Goal: Information Seeking & Learning: Learn about a topic

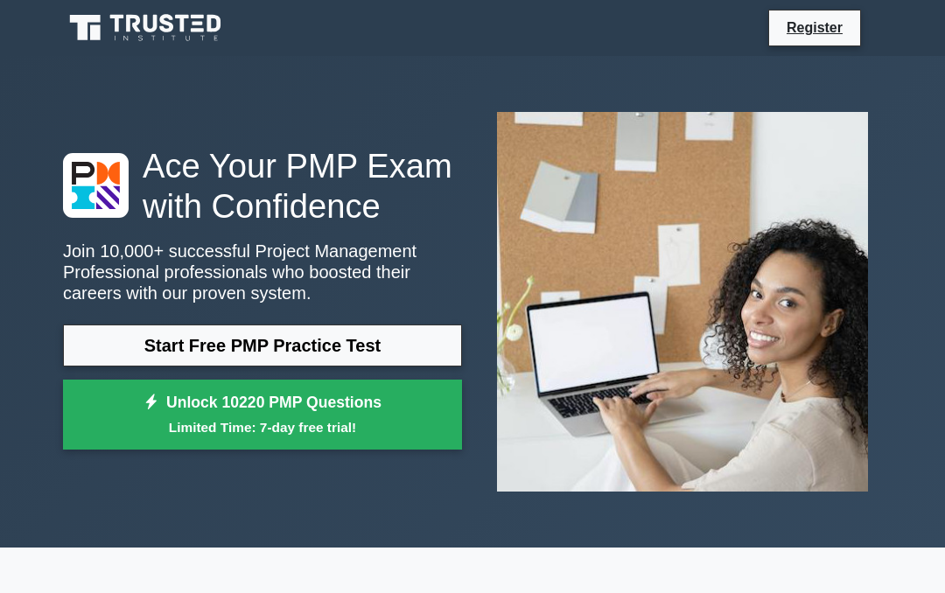
click at [314, 367] on link "Start Free PMP Practice Test" at bounding box center [262, 346] width 399 height 42
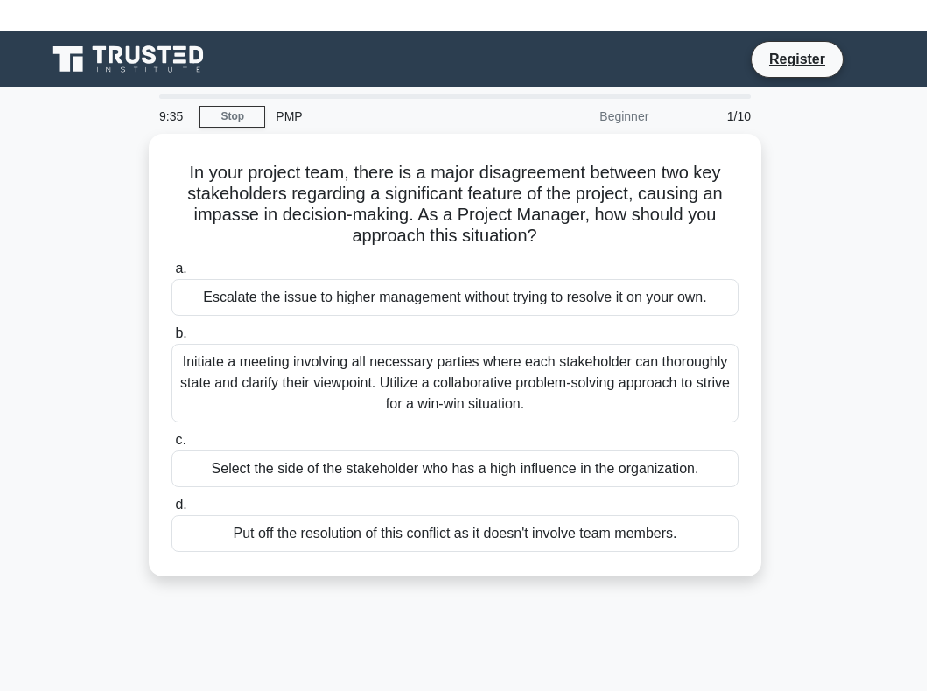
scroll to position [1, 0]
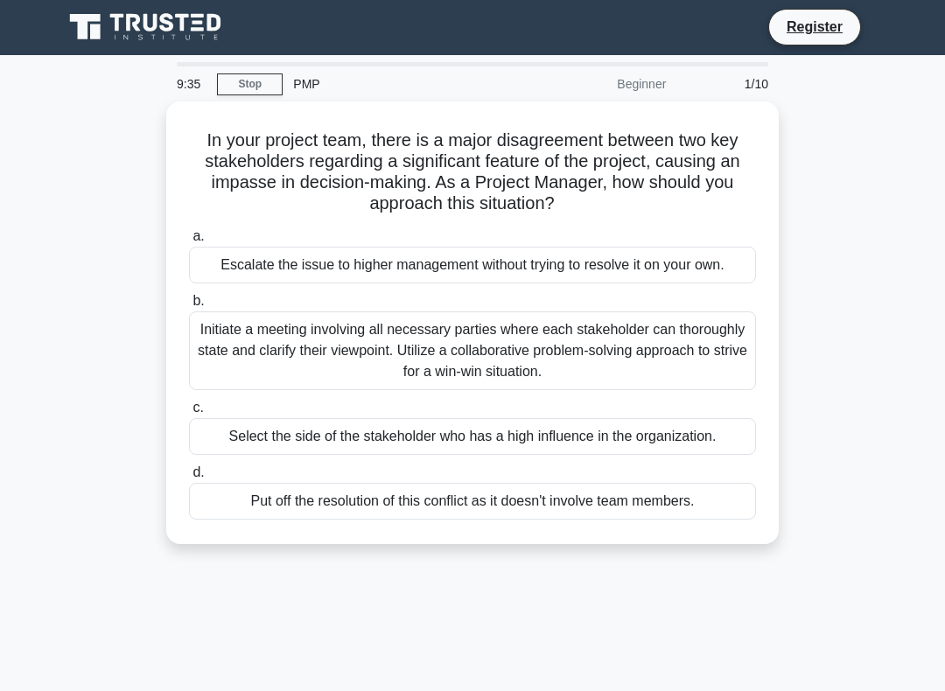
click at [266, 386] on div "Initiate a meeting involving all necessary parties where each stakeholder can t…" at bounding box center [472, 350] width 567 height 79
click at [189, 307] on input "b. Initiate a meeting involving all necessary parties where each stakeholder ca…" at bounding box center [189, 301] width 0 height 11
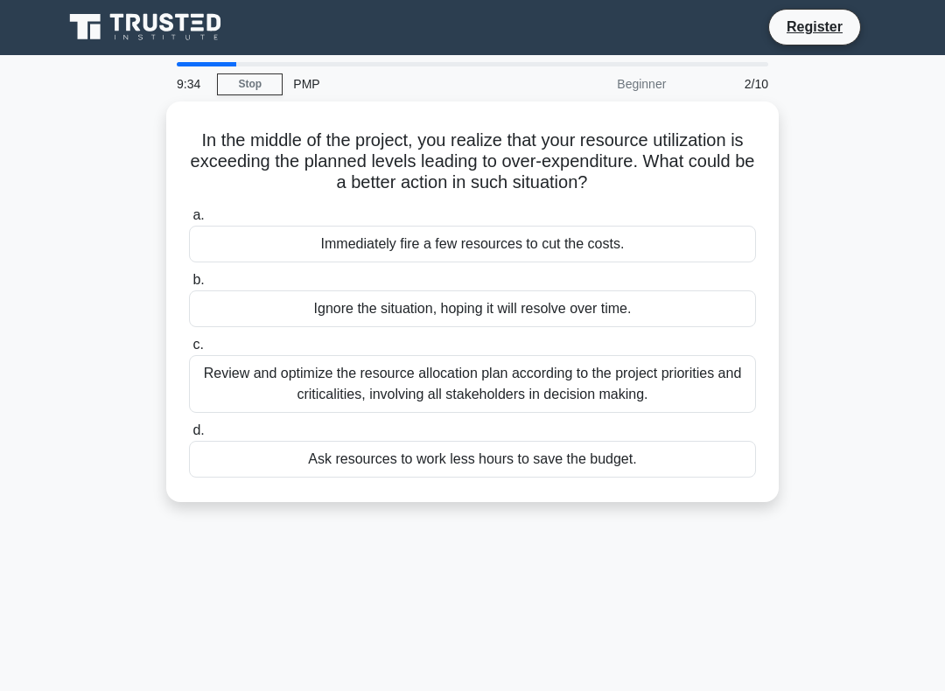
scroll to position [0, 0]
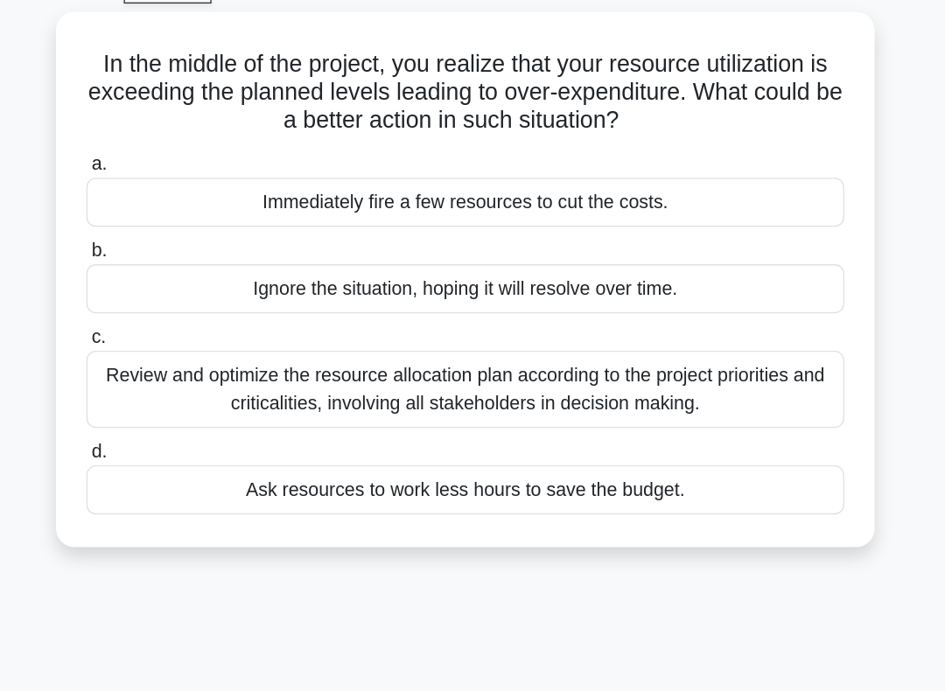
click at [189, 356] on div "Review and optimize the resource allocation plan according to the project prior…" at bounding box center [472, 385] width 567 height 58
click at [189, 340] on input "c. Review and optimize the resource allocation plan according to the project pr…" at bounding box center [189, 345] width 0 height 11
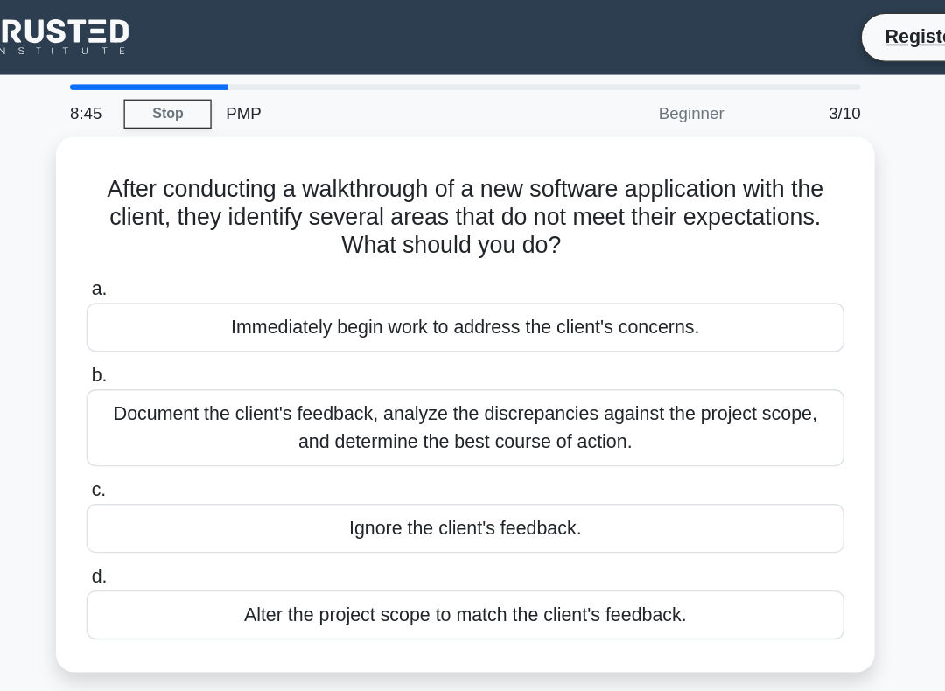
click at [189, 324] on div "Document the client's feedback, analyze the discrepancies against the project s…" at bounding box center [472, 320] width 567 height 58
click at [189, 287] on input "b. Document the client's feedback, analyze the discrepancies against the projec…" at bounding box center [189, 281] width 0 height 11
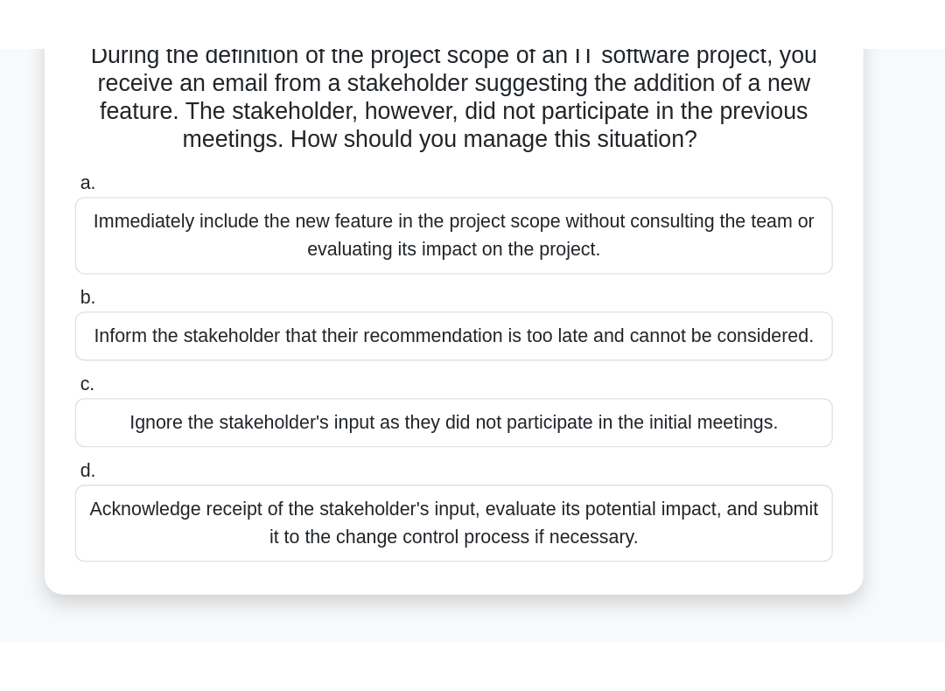
scroll to position [69, 0]
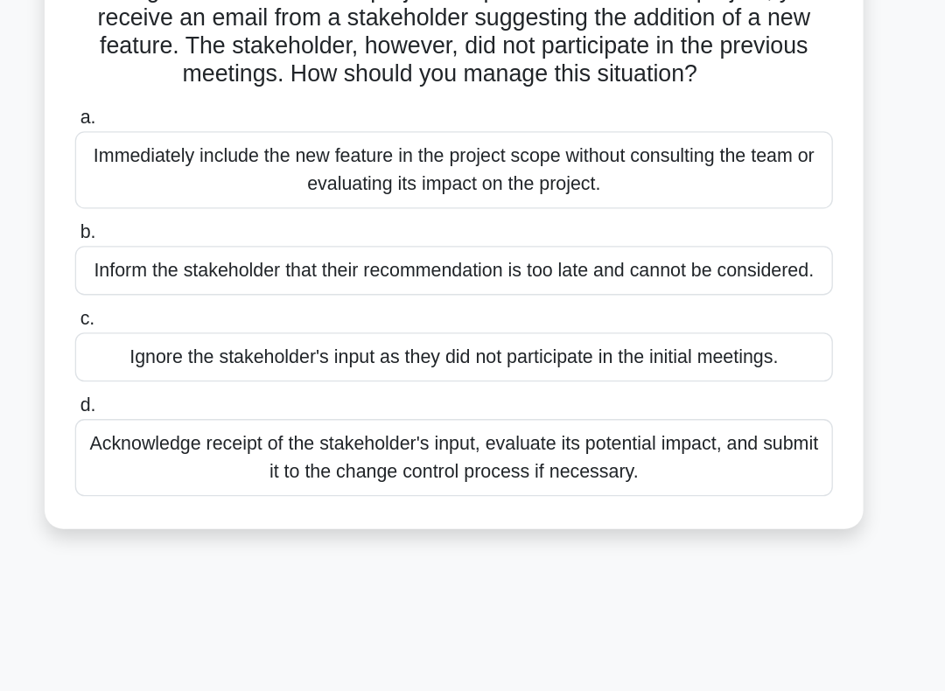
click at [273, 402] on div "Acknowledge receipt of the stakeholder's input, evaluate its potential impact, …" at bounding box center [472, 423] width 567 height 58
click at [189, 389] on input "d. Acknowledge receipt of the stakeholder's input, evaluate its potential impac…" at bounding box center [189, 383] width 0 height 11
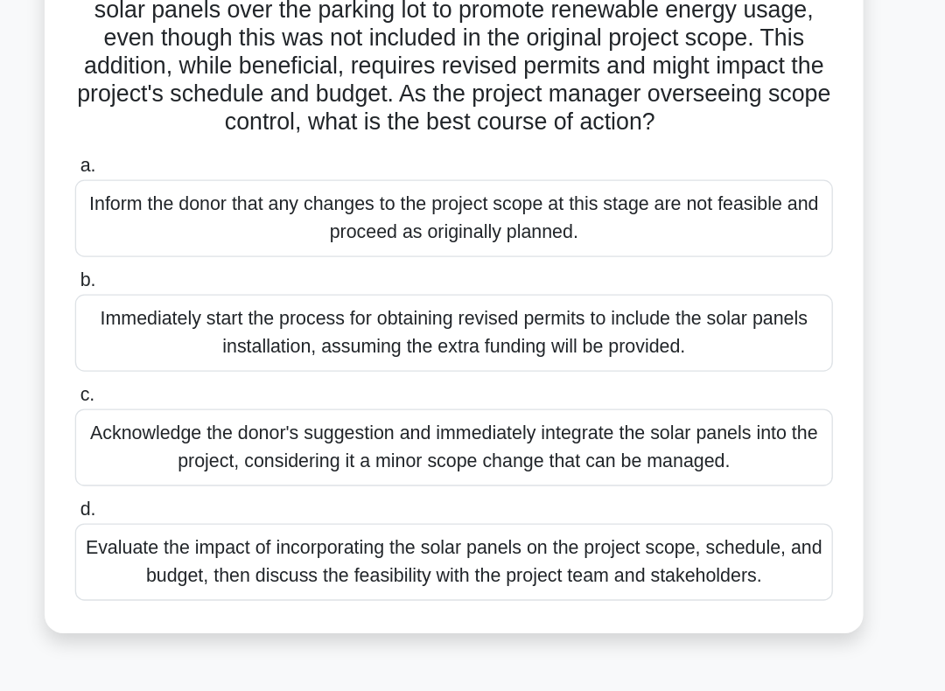
scroll to position [17, 0]
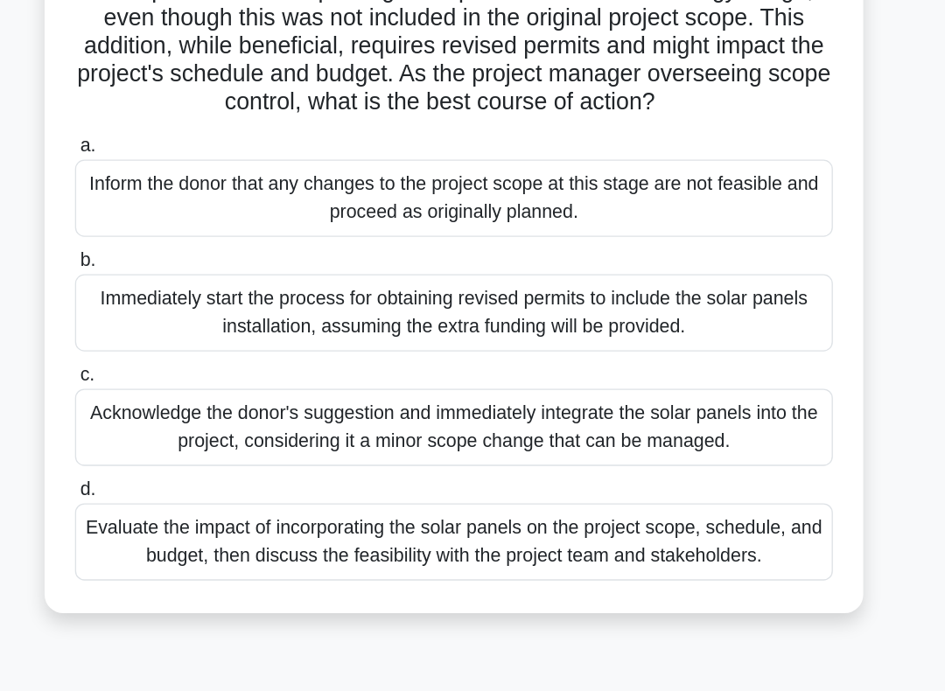
click at [412, 550] on div "Evaluate the impact of incorporating the solar panels on the project scope, sch…" at bounding box center [472, 579] width 567 height 58
click at [189, 535] on input "d. Evaluate the impact of incorporating the solar panels on the project scope, …" at bounding box center [189, 540] width 0 height 11
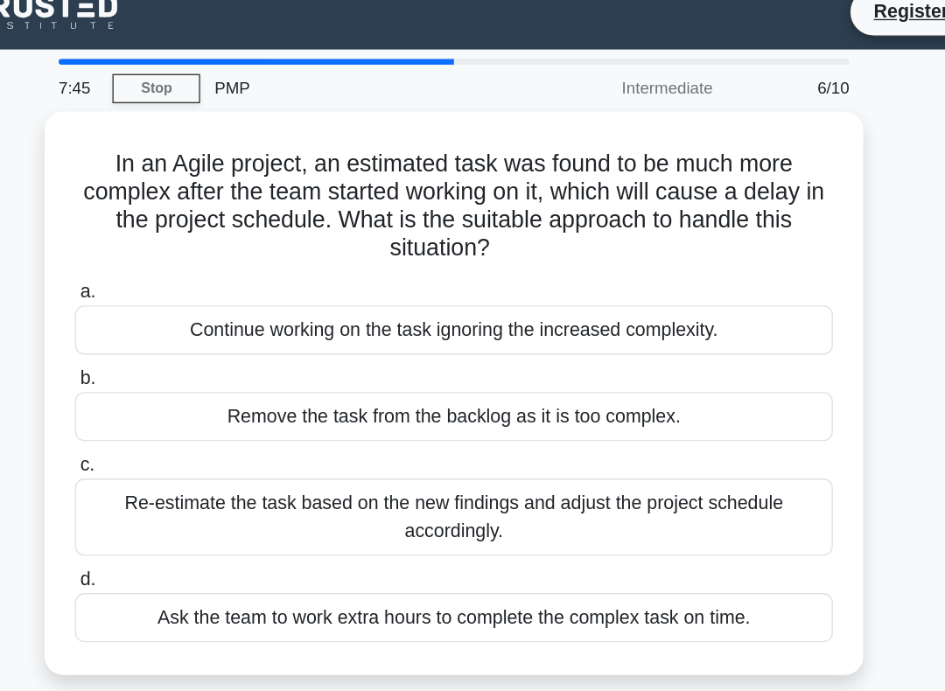
scroll to position [0, 0]
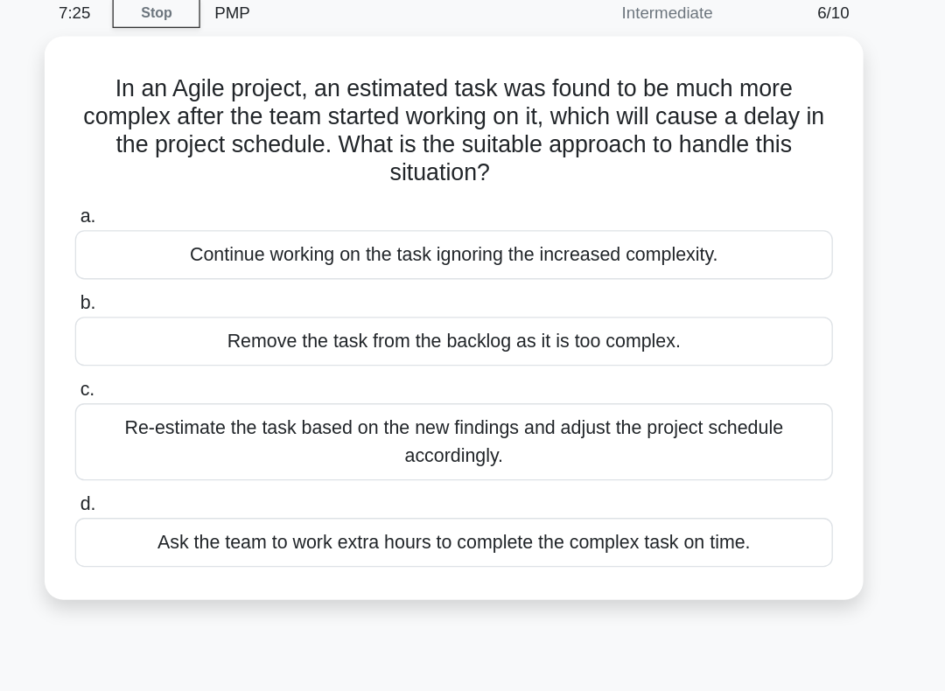
click at [499, 377] on div "Re-estimate the task based on the new findings and adjust the project schedule …" at bounding box center [472, 406] width 567 height 58
click at [189, 361] on input "c. Re-estimate the task based on the new findings and adjust the project schedu…" at bounding box center [189, 366] width 0 height 11
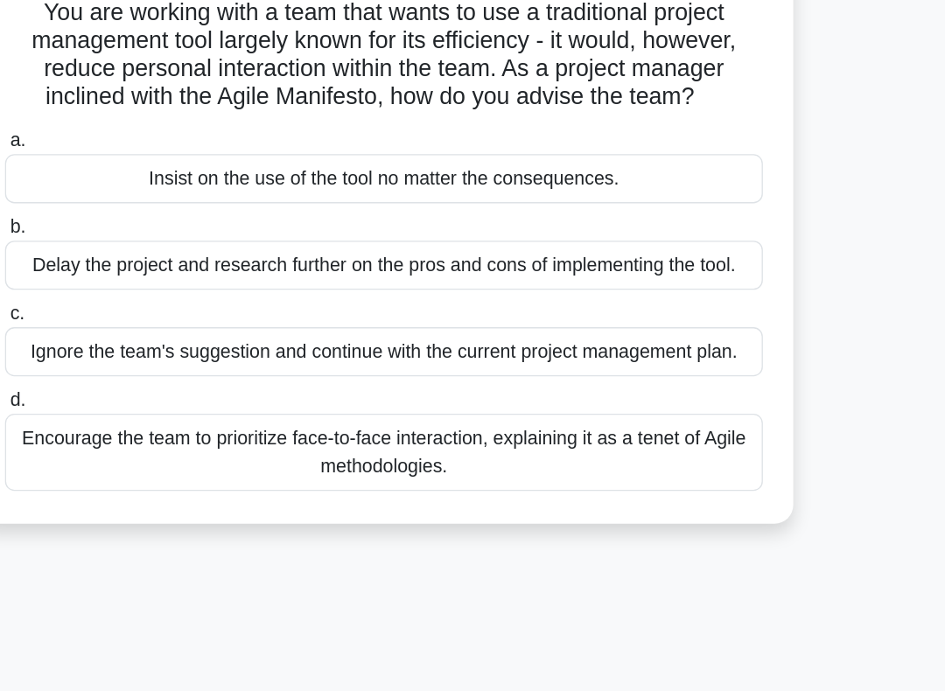
click at [189, 442] on div "Encourage the team to prioritize face-to-face interaction, explaining it as a t…" at bounding box center [472, 471] width 567 height 58
click at [189, 426] on input "d. Encourage the team to prioritize face-to-face interaction, explaining it as …" at bounding box center [189, 431] width 0 height 11
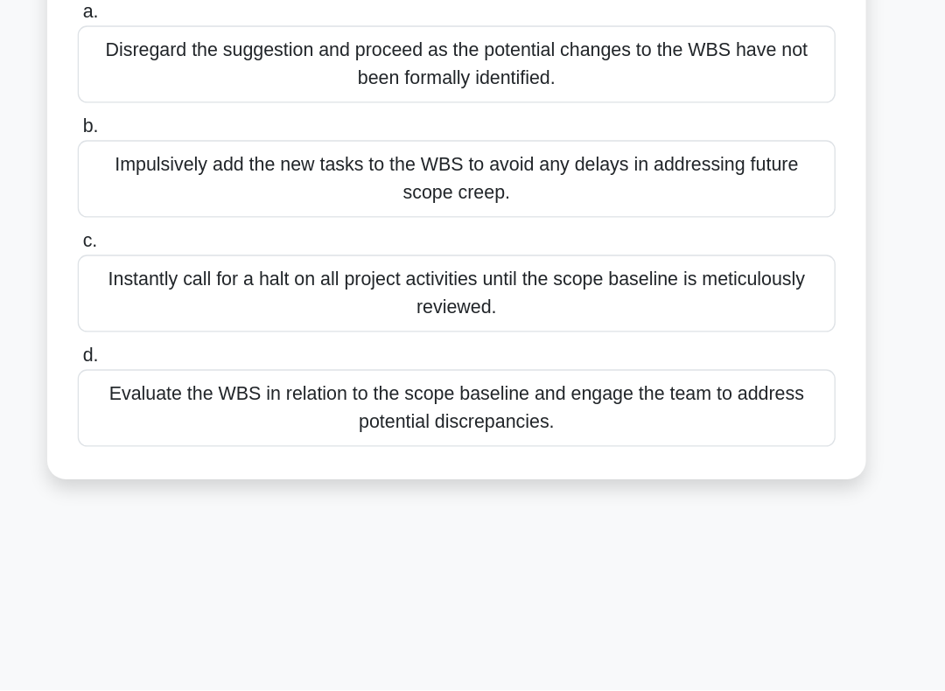
scroll to position [92, 0]
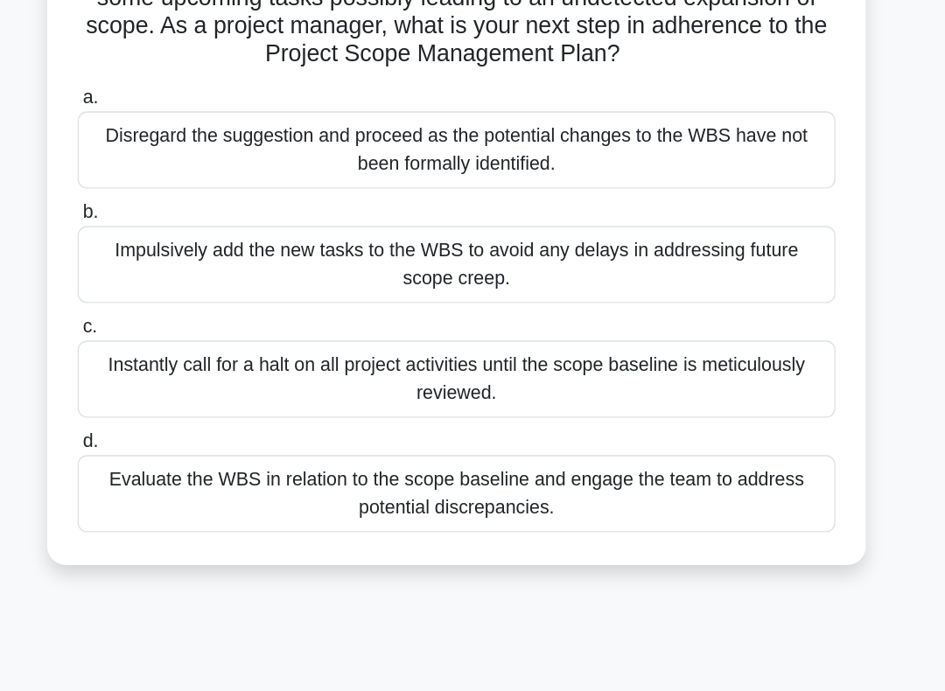
click at [527, 434] on div "Evaluate the WBS in relation to the scope baseline and engage the team to addre…" at bounding box center [472, 463] width 567 height 58
click at [189, 418] on input "d. Evaluate the WBS in relation to the scope baseline and engage the team to ad…" at bounding box center [189, 423] width 0 height 11
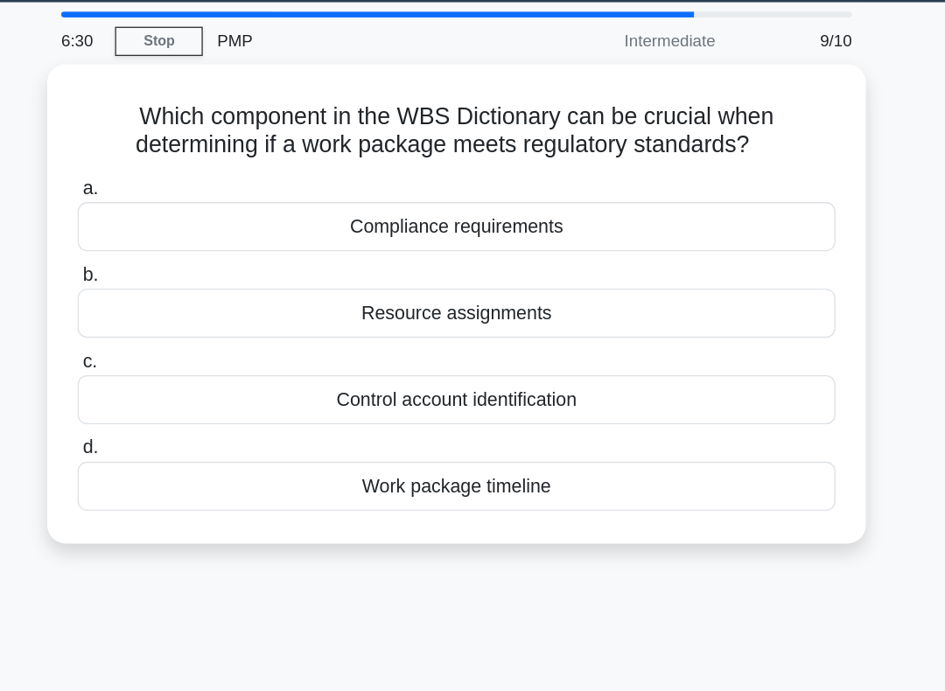
scroll to position [0, 0]
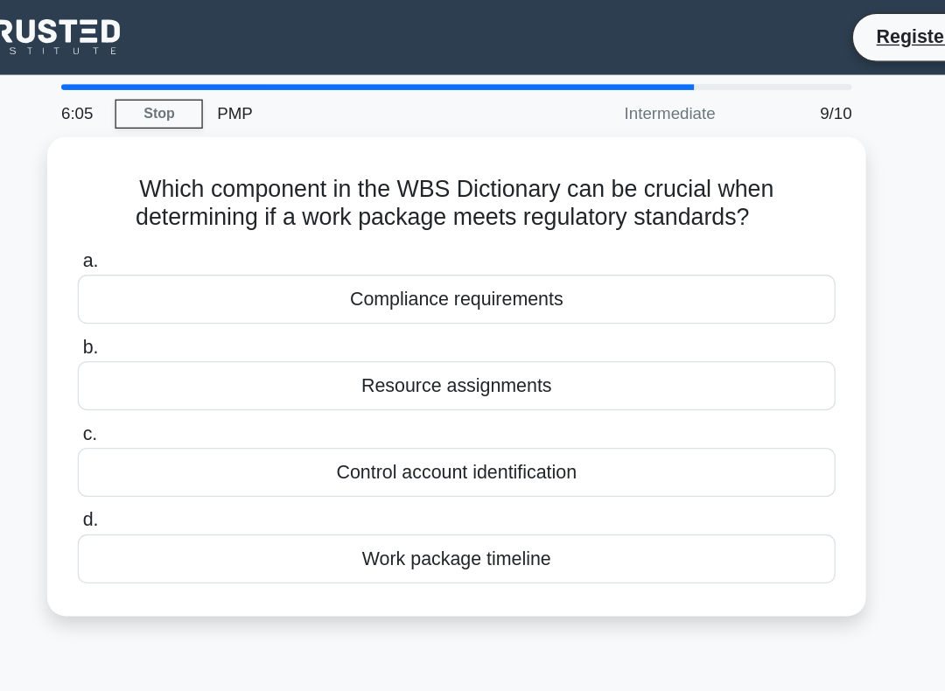
click at [311, 224] on div "Compliance requirements" at bounding box center [472, 224] width 567 height 37
click at [189, 201] on input "a. Compliance requirements" at bounding box center [189, 195] width 0 height 11
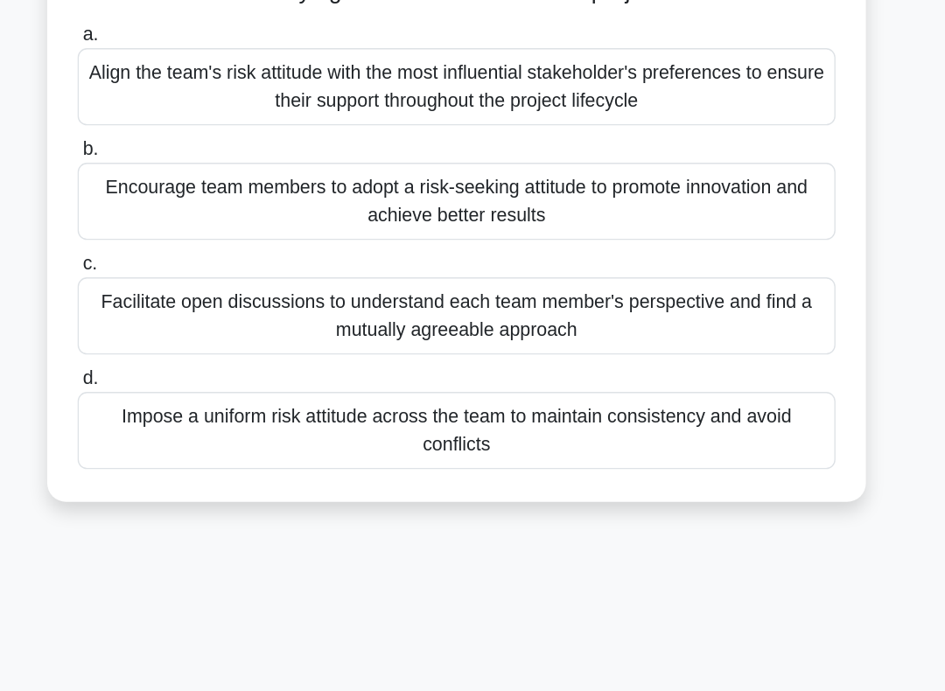
scroll to position [1, 0]
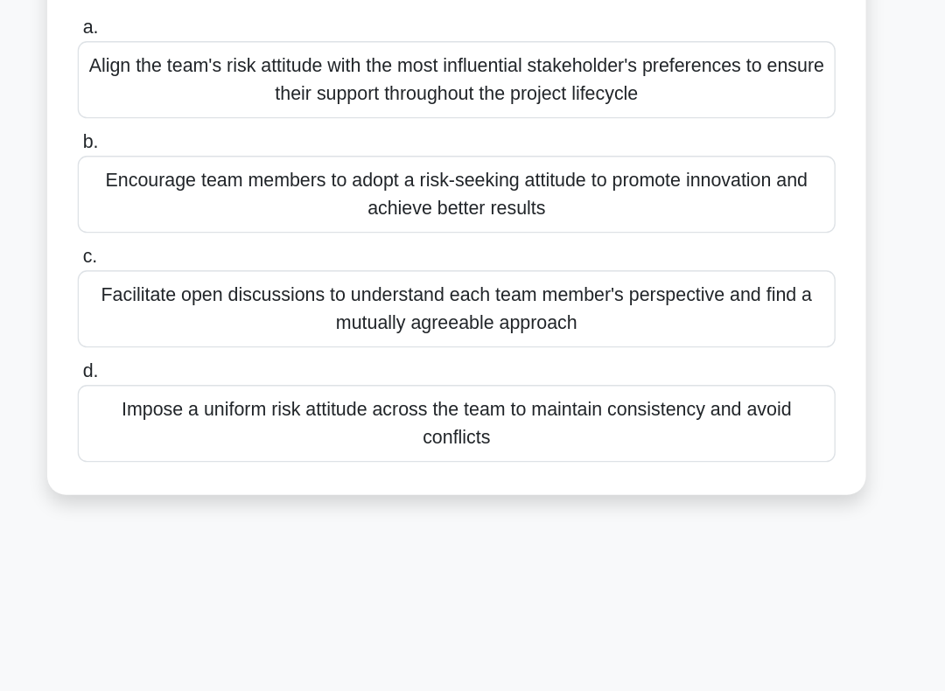
click at [360, 376] on div "Facilitate open discussions to understand each team member's perspective and fi…" at bounding box center [472, 405] width 567 height 58
click at [189, 360] on input "c. Facilitate open discussions to understand each team member's perspective and…" at bounding box center [189, 365] width 0 height 11
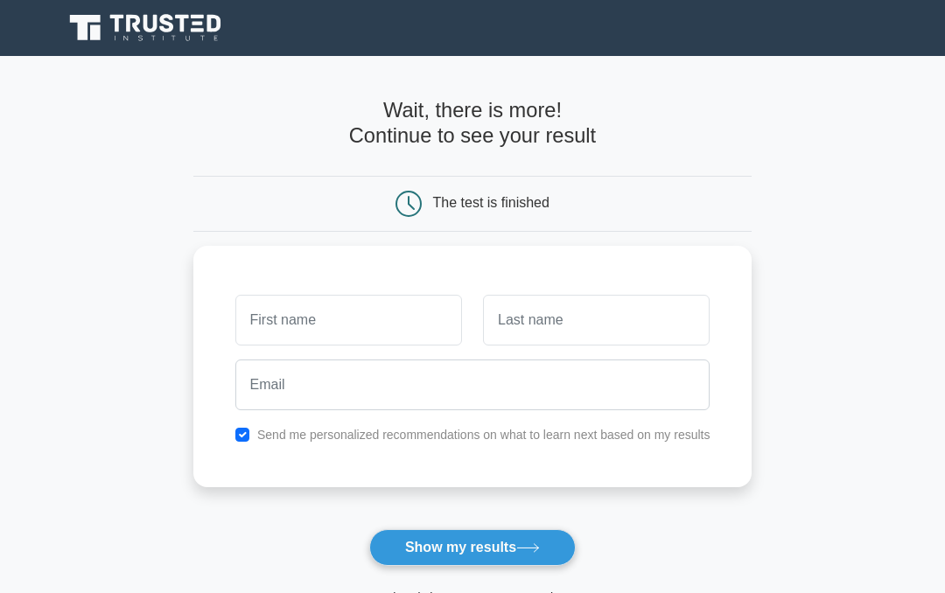
click at [235, 437] on input "checkbox" at bounding box center [242, 435] width 14 height 14
checkbox input "false"
click at [291, 327] on input "text" at bounding box center [348, 320] width 227 height 51
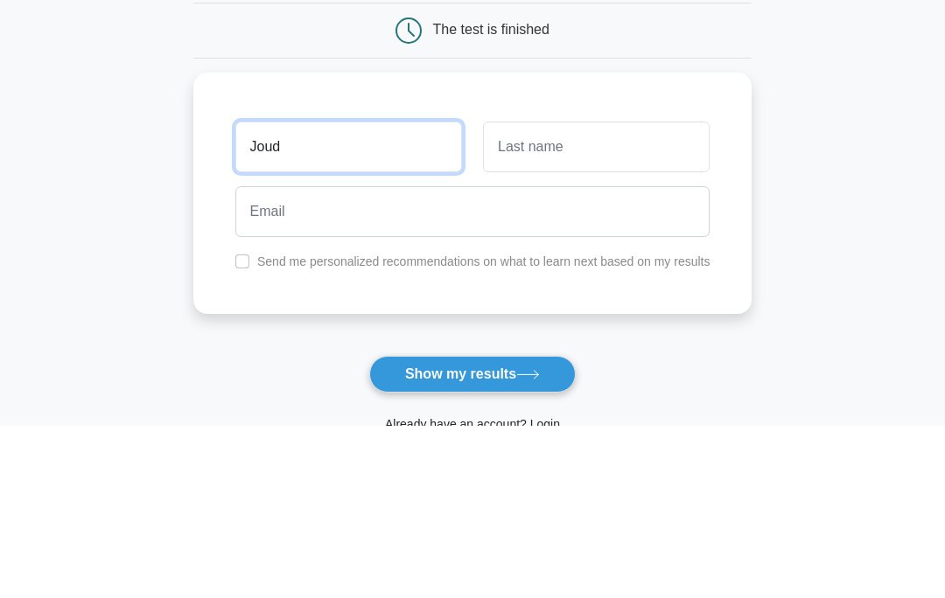
type input "Joud"
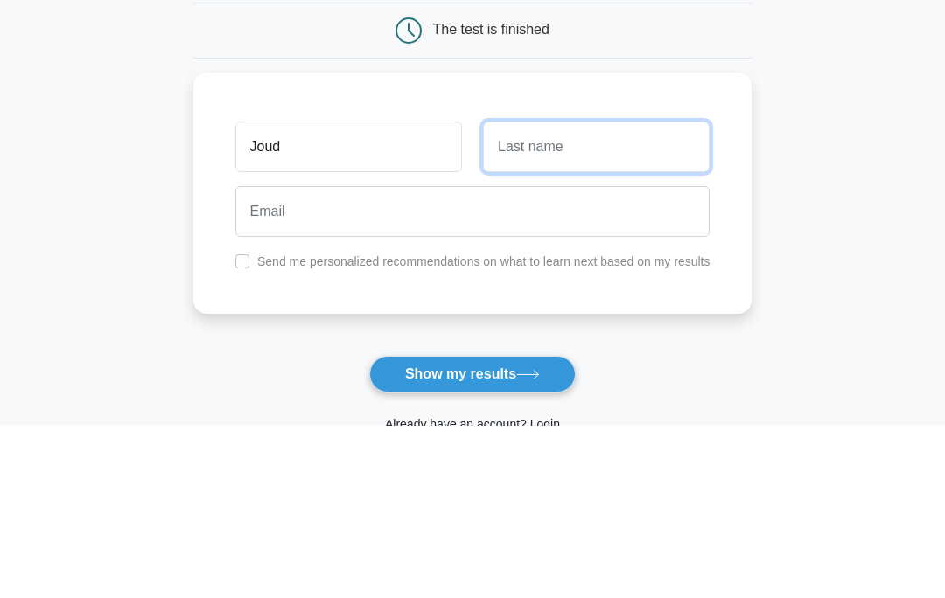
click at [605, 295] on input "text" at bounding box center [596, 320] width 227 height 51
type input "Serafi"
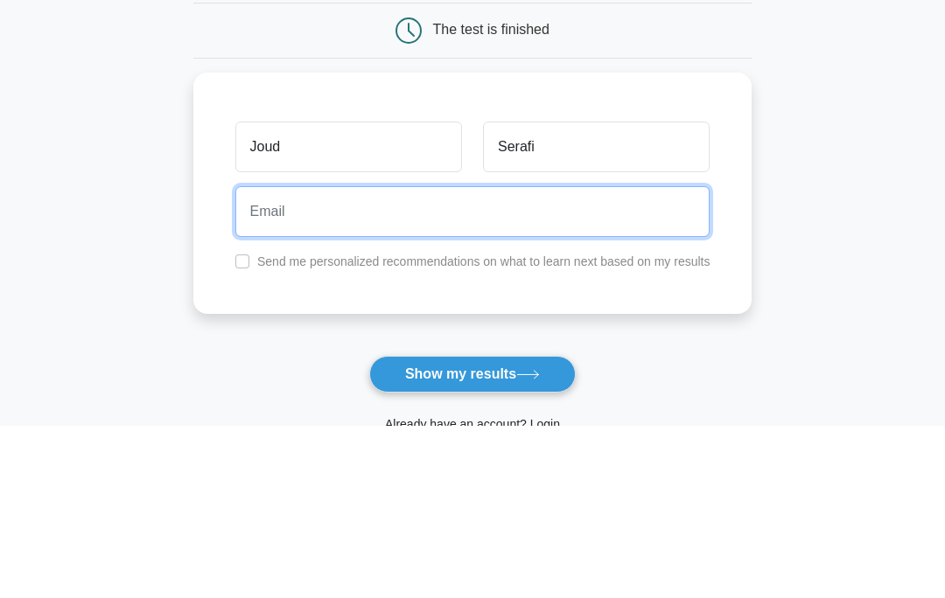
click at [617, 360] on input "email" at bounding box center [472, 385] width 475 height 51
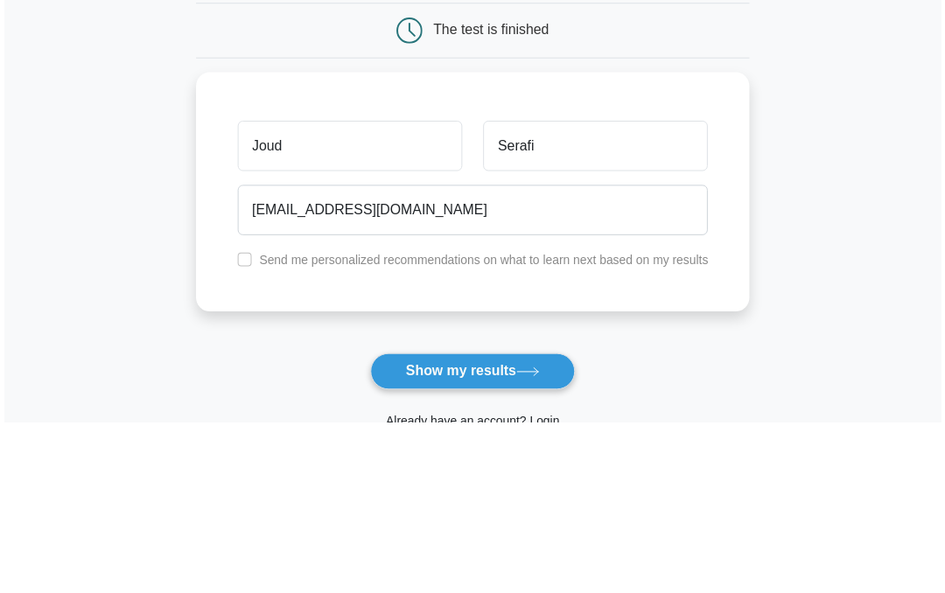
scroll to position [173, 0]
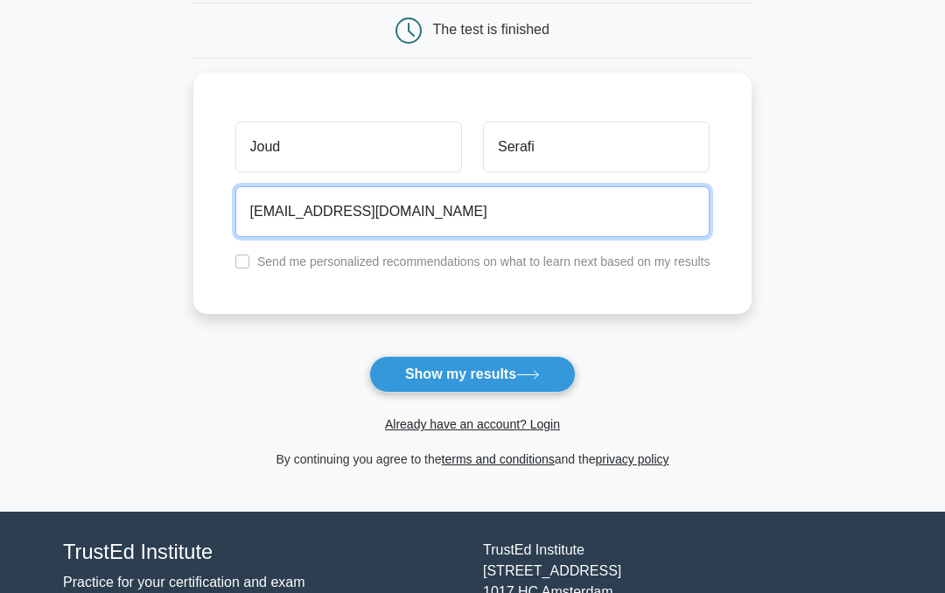
type input "joud.serafi2000@gmail.com"
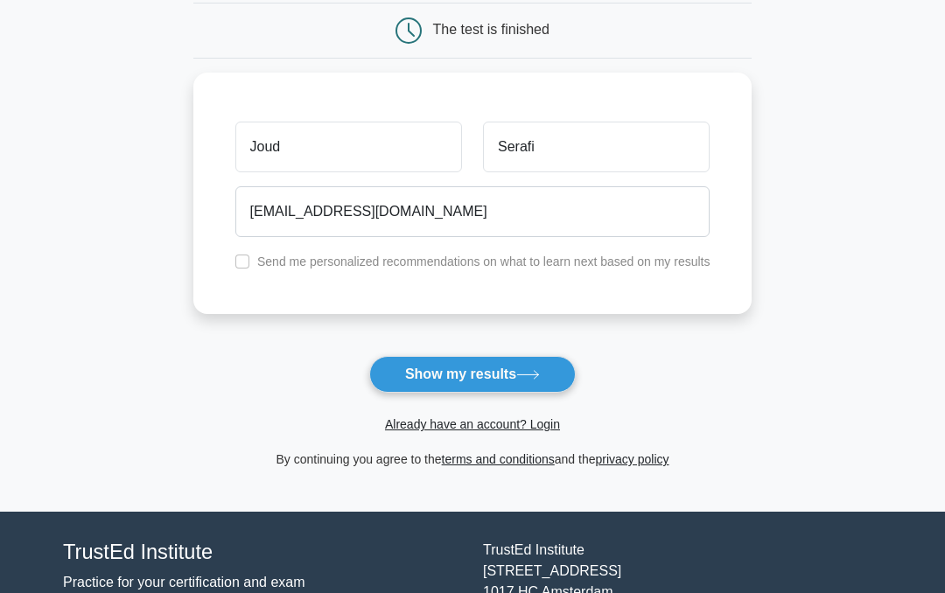
click at [534, 374] on icon at bounding box center [528, 375] width 24 height 10
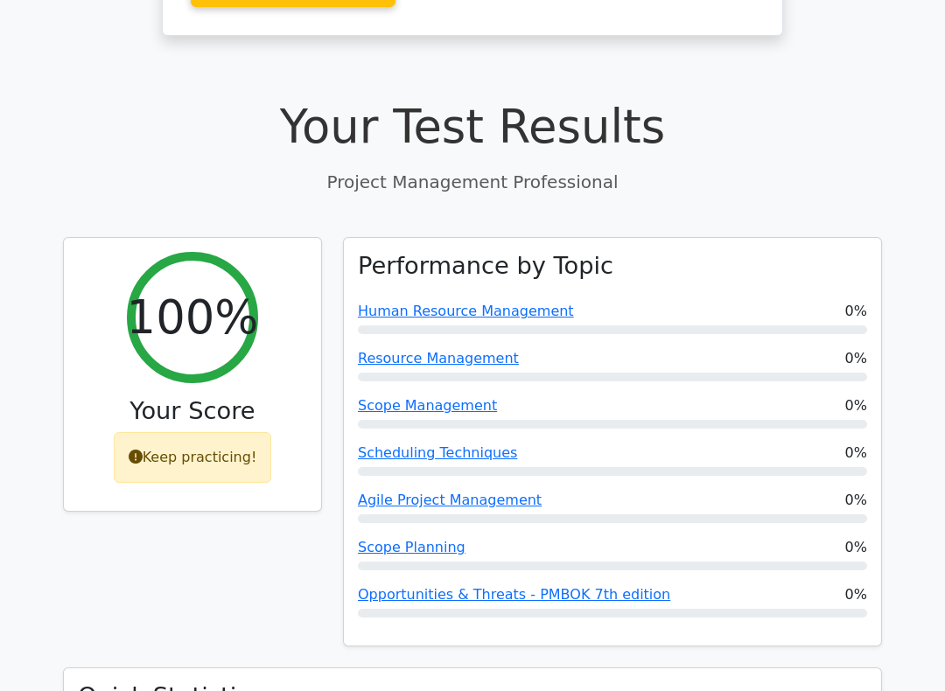
scroll to position [523, 0]
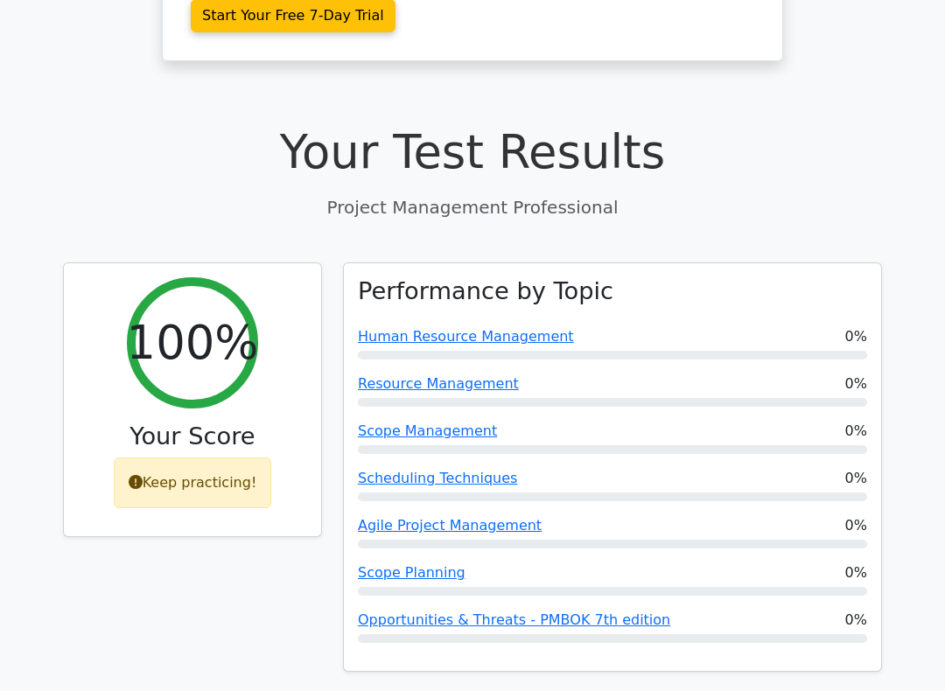
click at [211, 458] on div "Keep practicing!" at bounding box center [193, 483] width 158 height 51
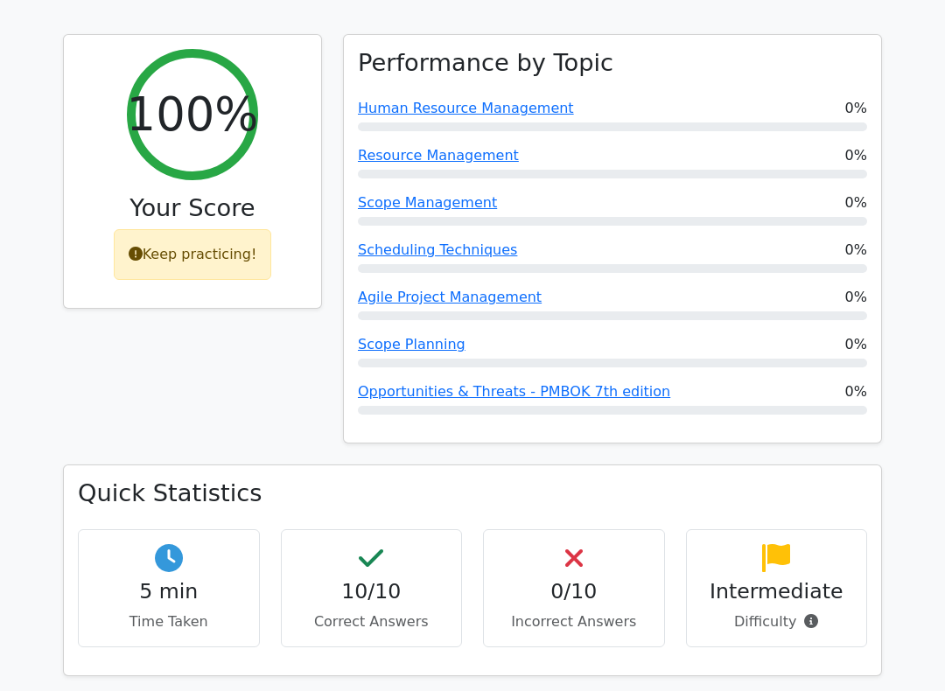
scroll to position [752, 0]
click at [157, 229] on div "Keep practicing!" at bounding box center [193, 254] width 158 height 51
click at [178, 229] on div "Keep practicing!" at bounding box center [193, 254] width 158 height 51
click at [177, 229] on div "Keep practicing!" at bounding box center [193, 254] width 158 height 51
click at [143, 229] on div "Keep practicing!" at bounding box center [193, 254] width 158 height 51
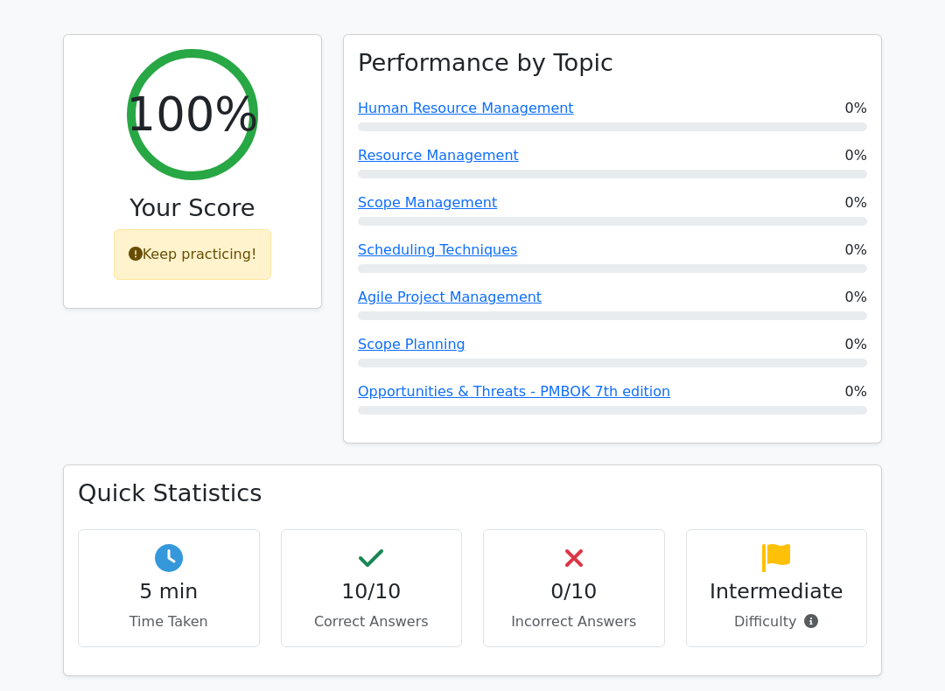
click at [776, 579] on h4 "Intermediate" at bounding box center [777, 591] width 152 height 24
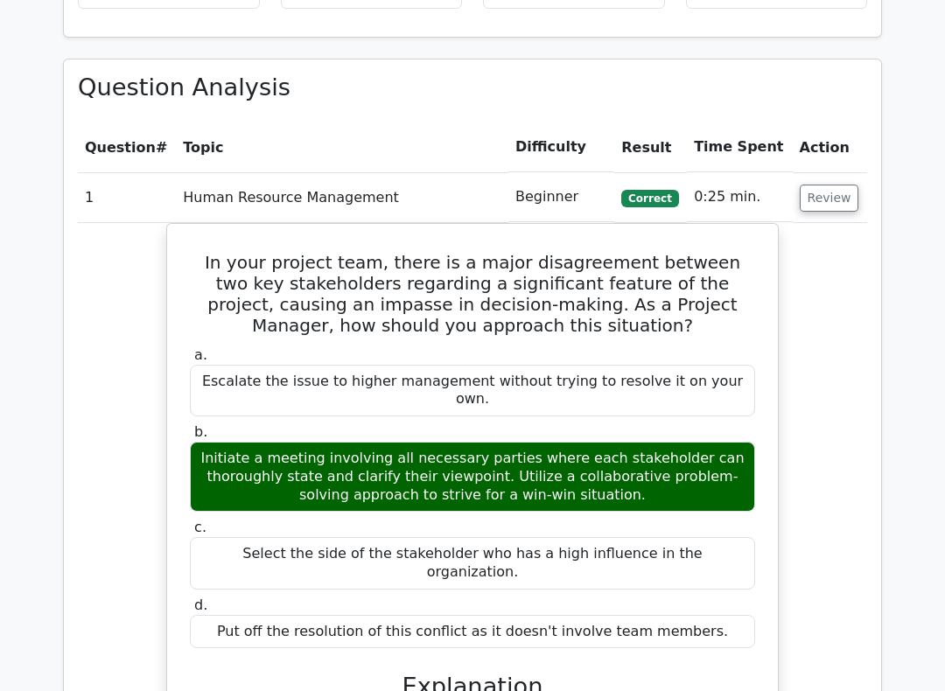
scroll to position [0, 0]
click at [803, 122] on th "Action" at bounding box center [830, 147] width 74 height 50
click at [535, 122] on th "Difficulty" at bounding box center [561, 147] width 106 height 50
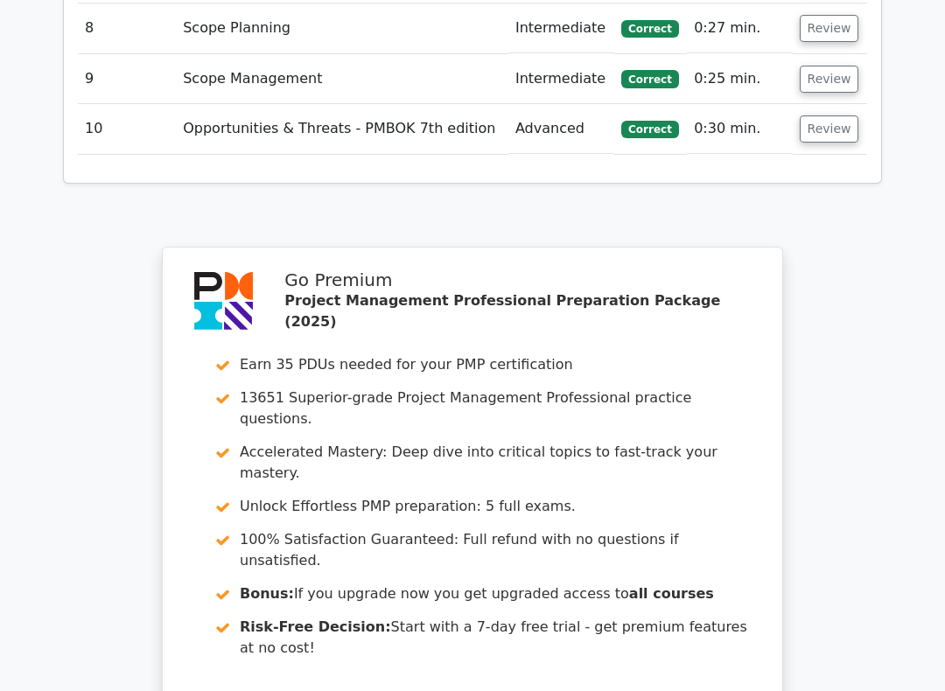
scroll to position [2827, 0]
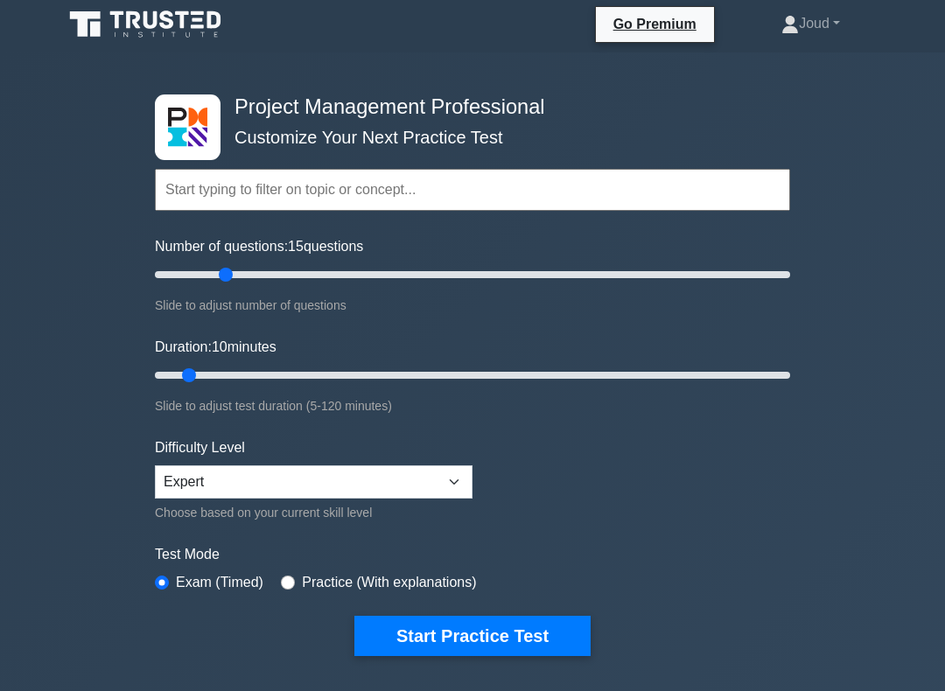
scroll to position [3, 0]
type input "200"
type input "60"
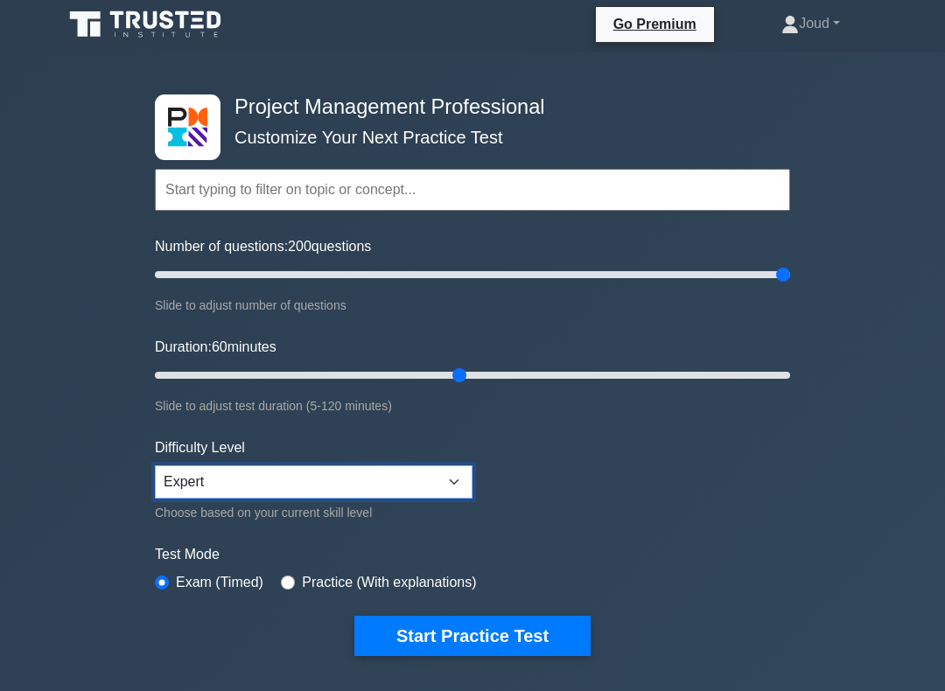
click at [272, 475] on select "Beginner Intermediate Expert" at bounding box center [314, 481] width 318 height 33
select select "intermediate"
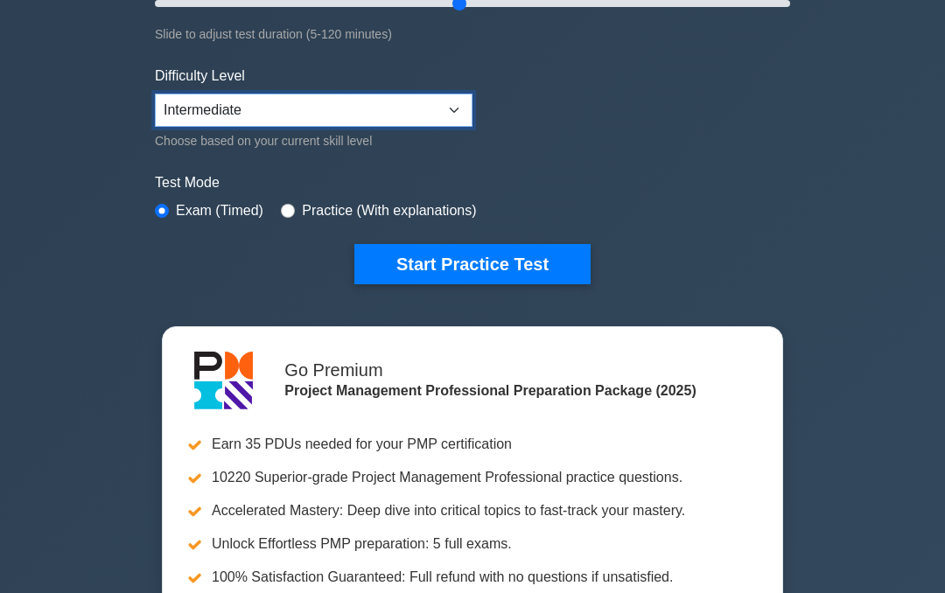
scroll to position [191, 0]
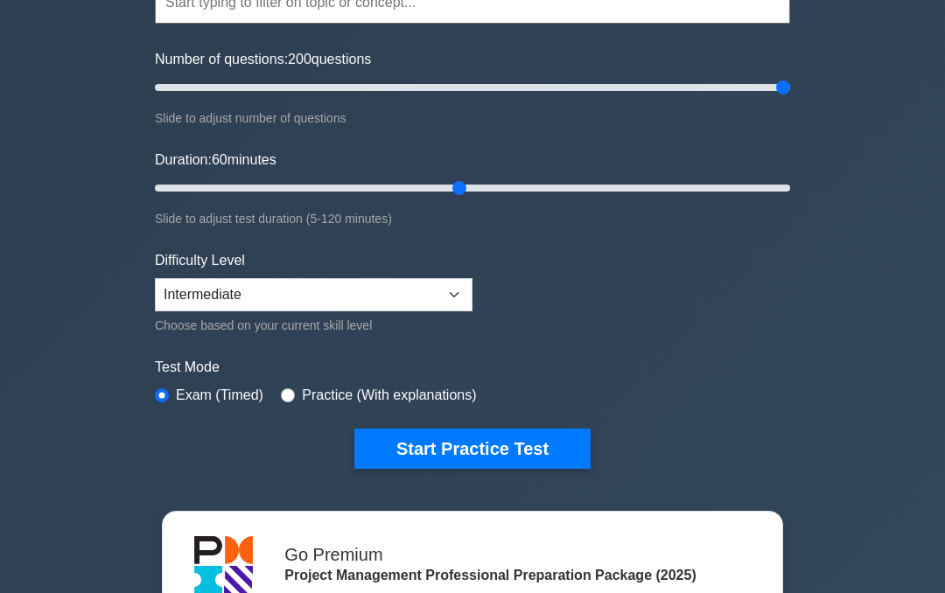
click at [483, 436] on button "Start Practice Test" at bounding box center [472, 449] width 236 height 40
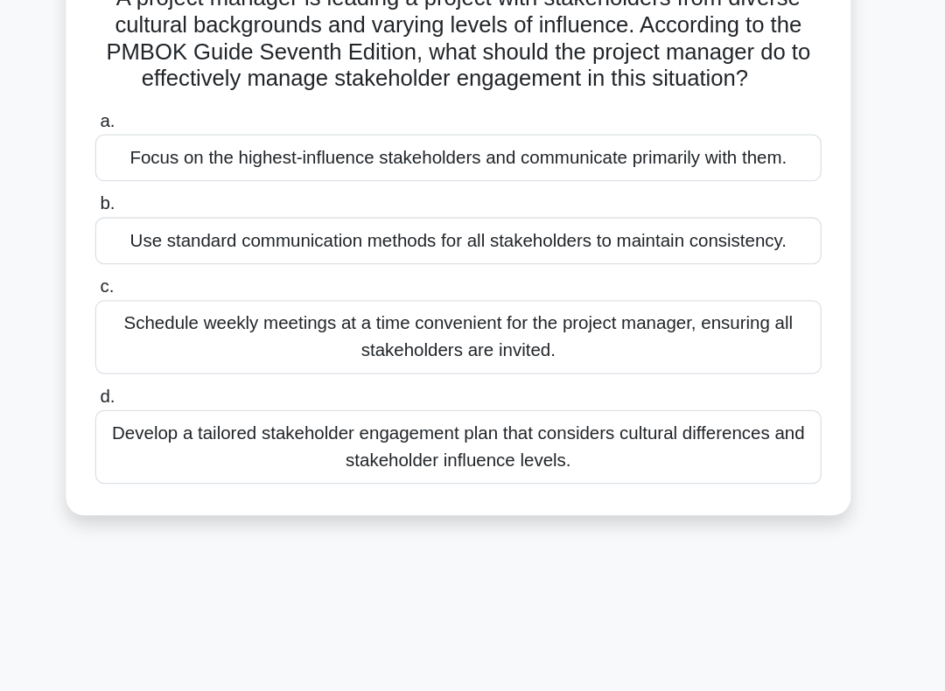
click at [285, 463] on div "Develop a tailored stakeholder engagement plan that considers cultural differen…" at bounding box center [472, 492] width 567 height 58
click at [189, 447] on input "d. Develop a tailored stakeholder engagement plan that considers cultural diffe…" at bounding box center [189, 452] width 0 height 11
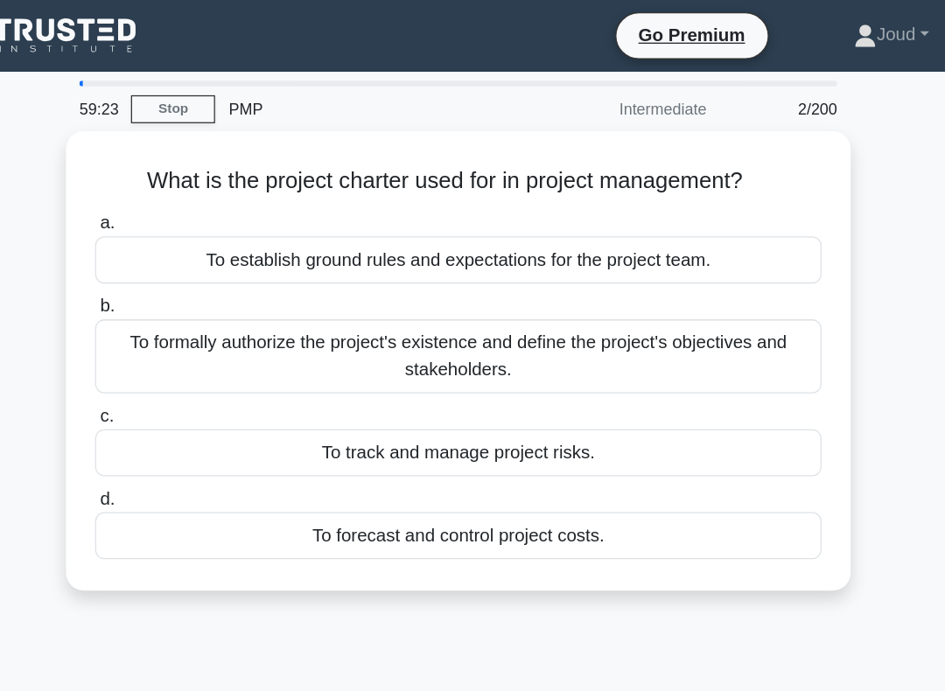
click at [325, 285] on div "To formally authorize the project's existence and define the project's objectiv…" at bounding box center [472, 278] width 567 height 58
click at [189, 245] on input "b. To formally authorize the project's existence and define the project's objec…" at bounding box center [189, 239] width 0 height 11
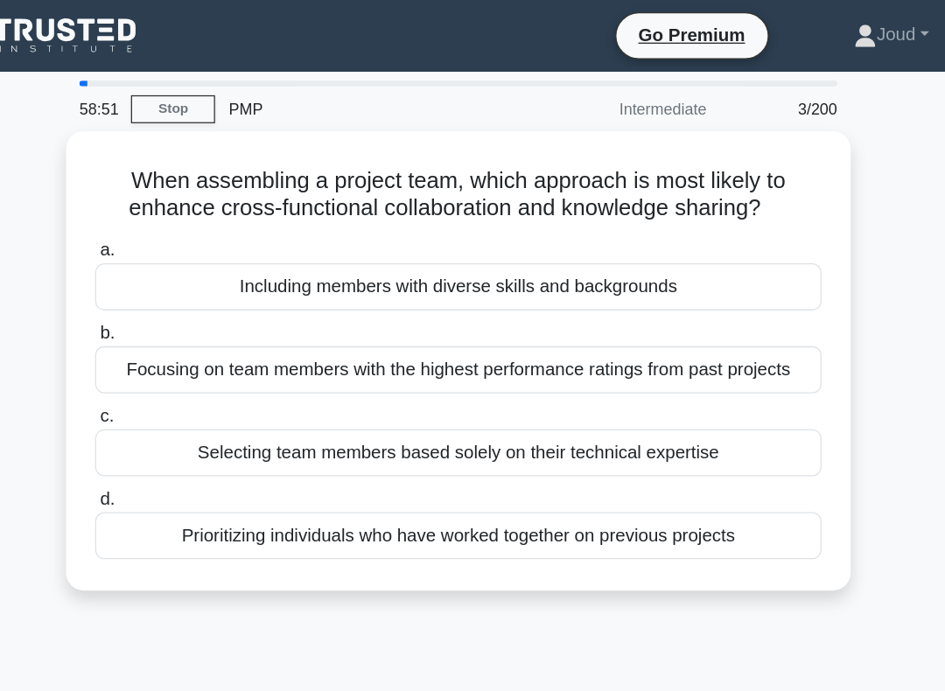
click at [226, 230] on div "Including members with diverse skills and backgrounds" at bounding box center [472, 224] width 567 height 37
click at [189, 201] on input "a. Including members with diverse skills and backgrounds" at bounding box center [189, 195] width 0 height 11
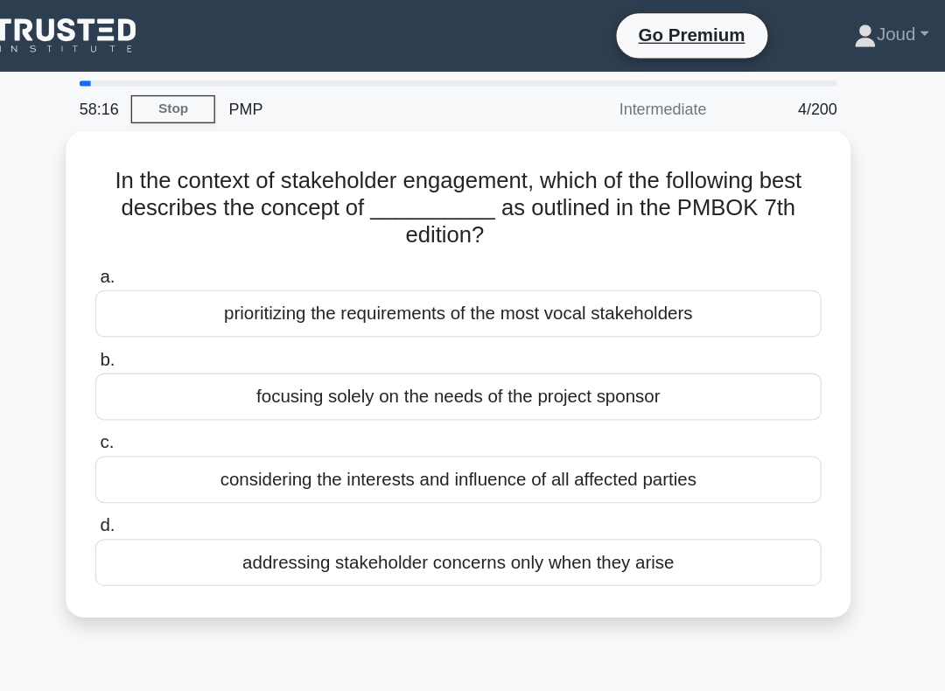
click at [298, 369] on div "considering the interests and influence of all affected parties" at bounding box center [472, 374] width 567 height 37
click at [189, 352] on input "c. considering the interests and influence of all affected parties" at bounding box center [189, 345] width 0 height 11
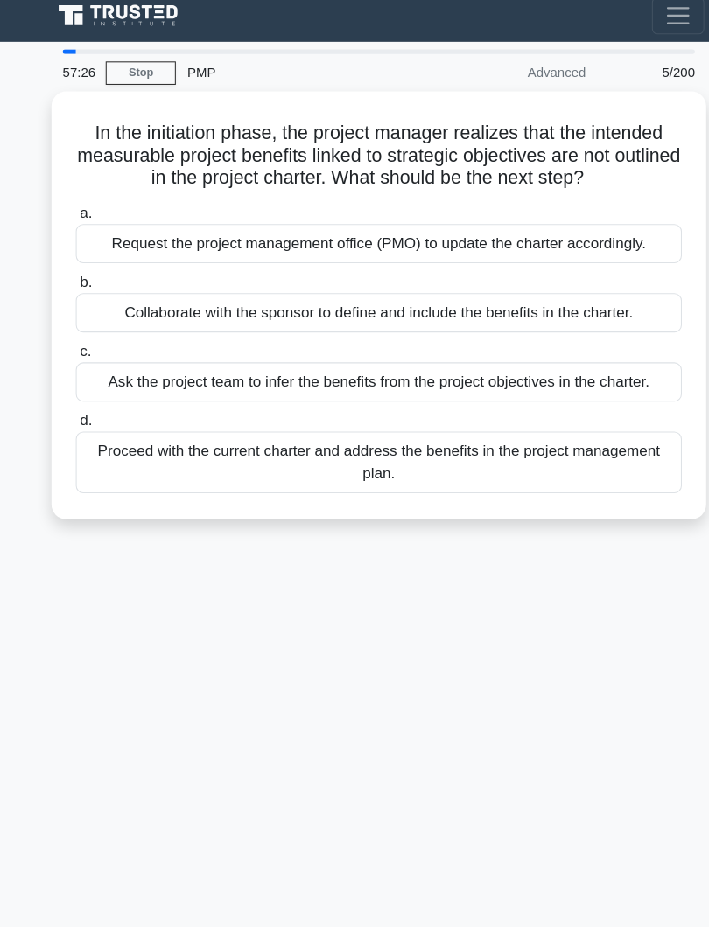
click at [223, 239] on div "Request the project management office (PMO) to update the charter accordingly." at bounding box center [354, 238] width 567 height 37
click at [71, 215] on input "a. Request the project management office (PMO) to update the charter accordingl…" at bounding box center [71, 209] width 0 height 11
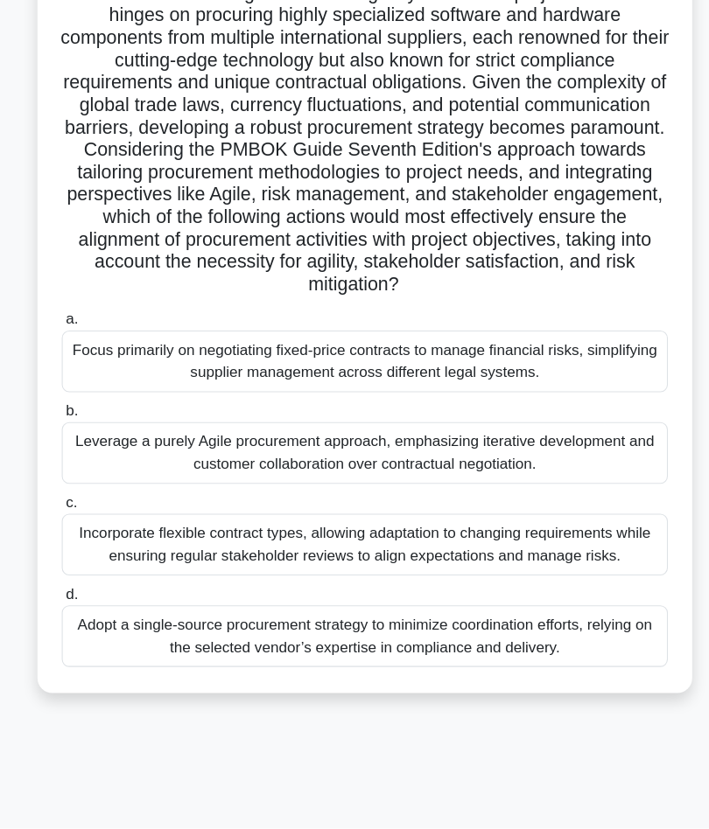
scroll to position [108, 0]
click at [154, 569] on div "Incorporate flexible contract types, allowing adaptation to changing requiremen…" at bounding box center [354, 564] width 567 height 58
click at [71, 530] on input "c. Incorporate flexible contract types, allowing adaptation to changing require…" at bounding box center [71, 524] width 0 height 11
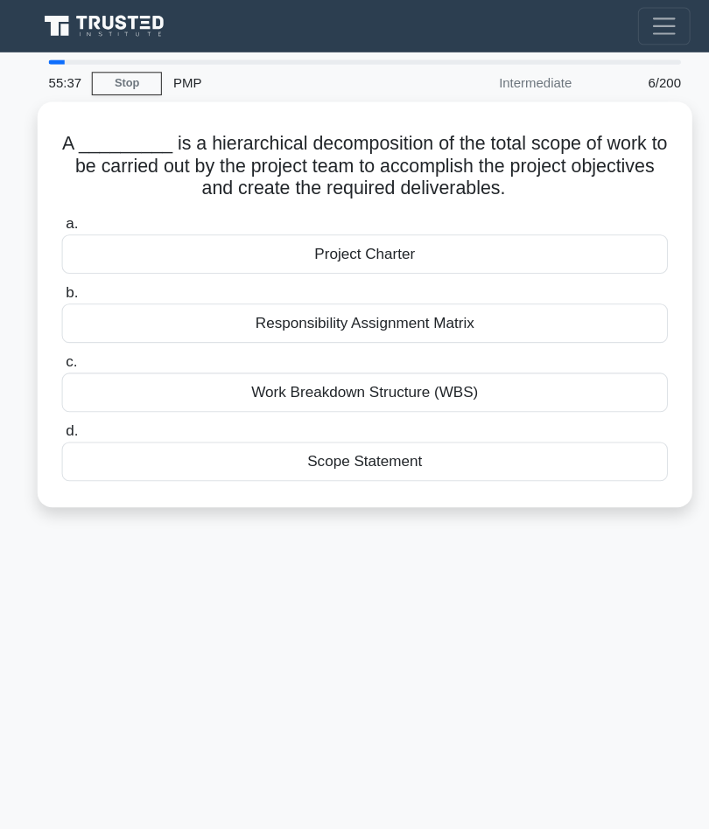
scroll to position [0, 0]
click at [120, 307] on div "Responsibility Assignment Matrix" at bounding box center [354, 302] width 567 height 37
click at [71, 280] on input "b. Responsibility Assignment Matrix" at bounding box center [71, 274] width 0 height 11
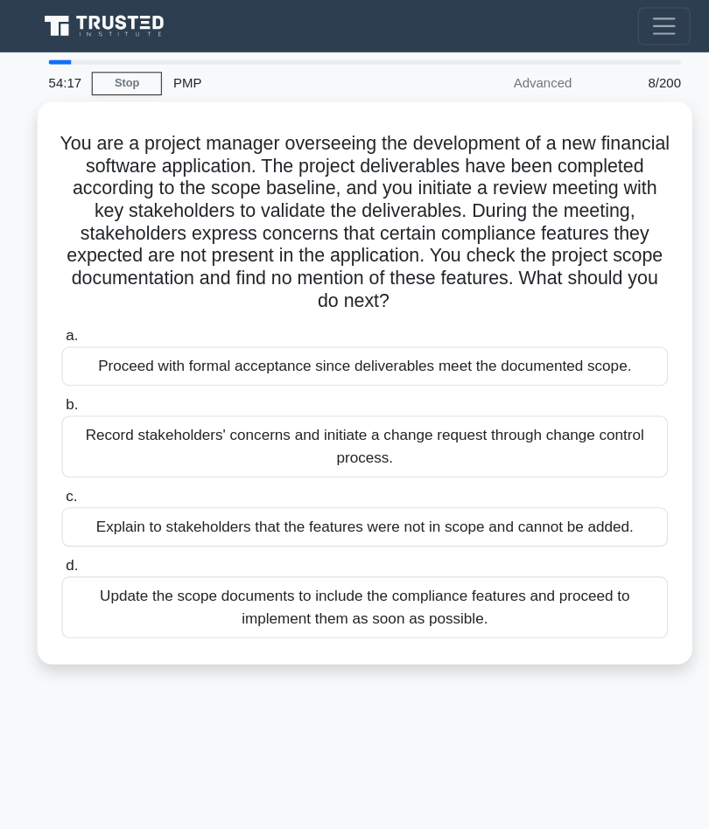
click at [127, 80] on link "Stop" at bounding box center [132, 78] width 66 height 22
